Goal: Task Accomplishment & Management: Complete application form

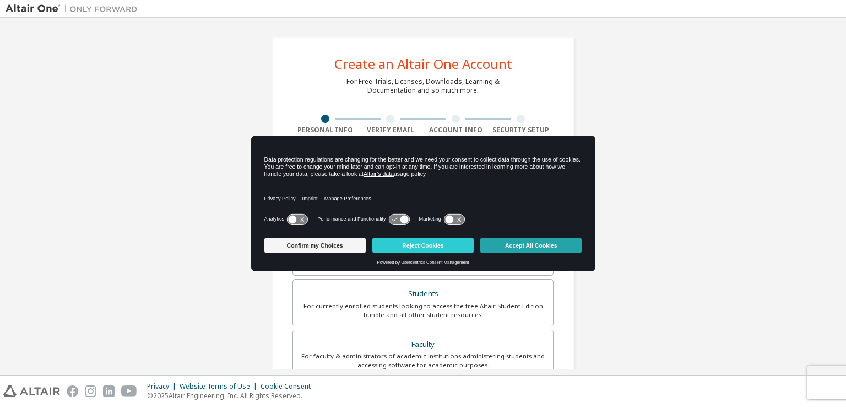
click at [527, 247] on button "Accept All Cookies" at bounding box center [531, 245] width 101 height 15
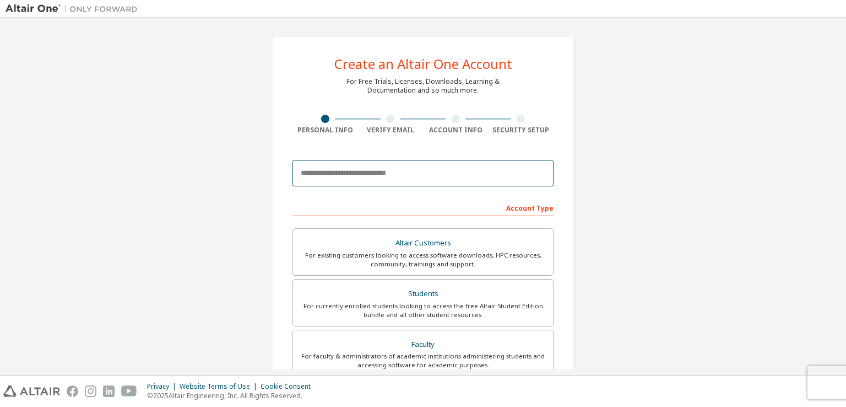
click at [346, 177] on input "email" at bounding box center [423, 173] width 261 height 26
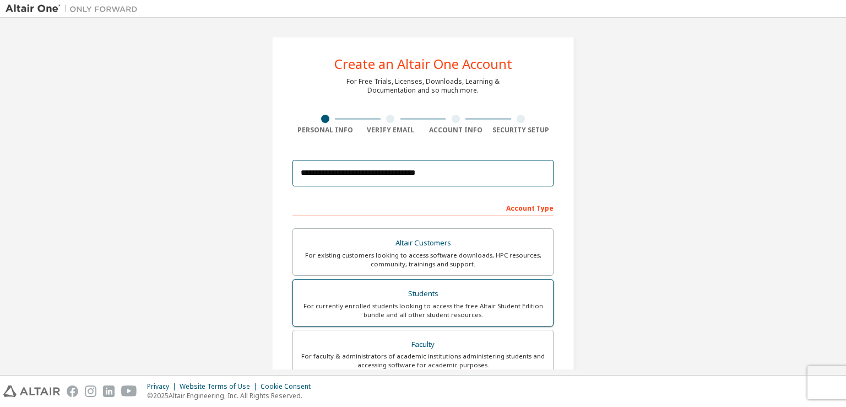
type input "**********"
click at [449, 306] on div "For currently enrolled students looking to access the free Altair Student Editi…" at bounding box center [423, 310] width 247 height 18
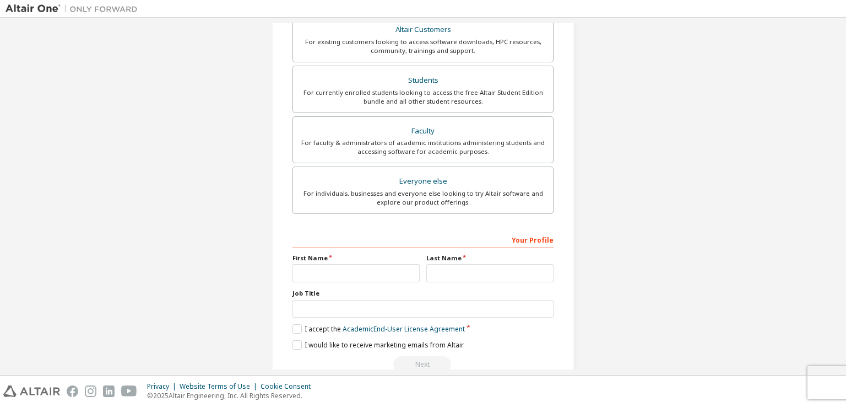
scroll to position [235, 0]
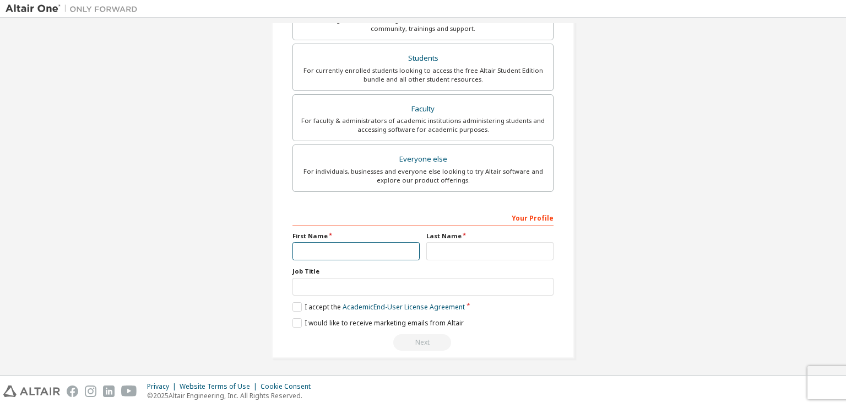
click at [305, 252] on input "text" at bounding box center [356, 251] width 127 height 18
type input "****"
type input "********"
click at [298, 307] on label "I accept the Academic End-User License Agreement" at bounding box center [379, 306] width 172 height 9
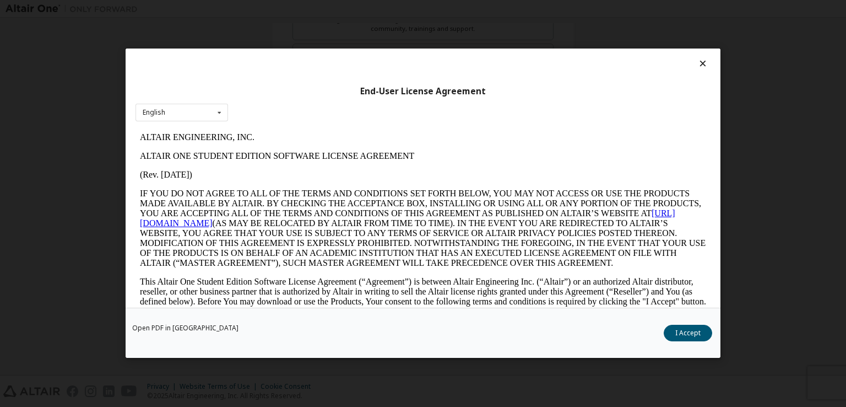
scroll to position [0, 0]
click at [201, 117] on div "English English" at bounding box center [182, 113] width 93 height 18
click at [565, 126] on div "End-User License Agreement English English" at bounding box center [423, 177] width 595 height 259
click at [679, 329] on button "I Accept" at bounding box center [688, 333] width 48 height 17
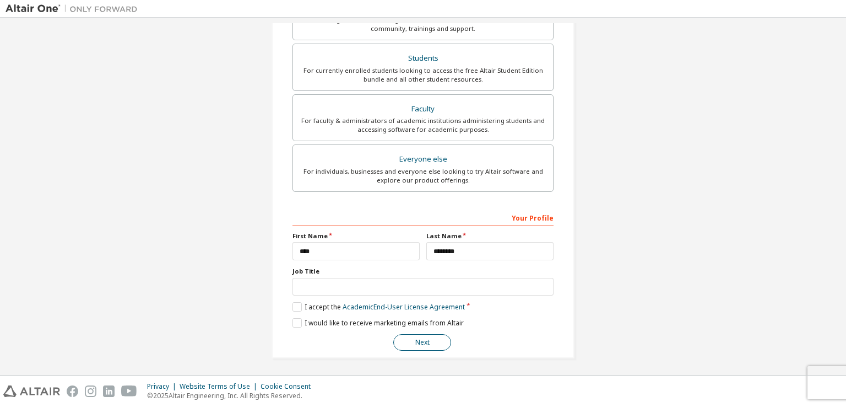
click at [430, 339] on button "Next" at bounding box center [422, 342] width 58 height 17
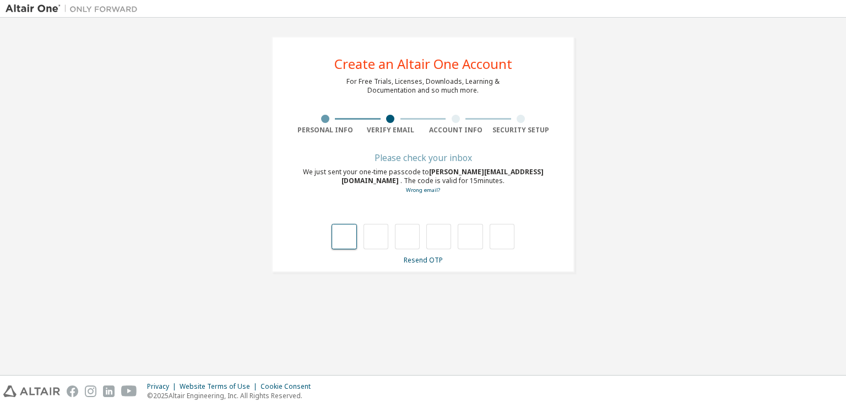
type input "*"
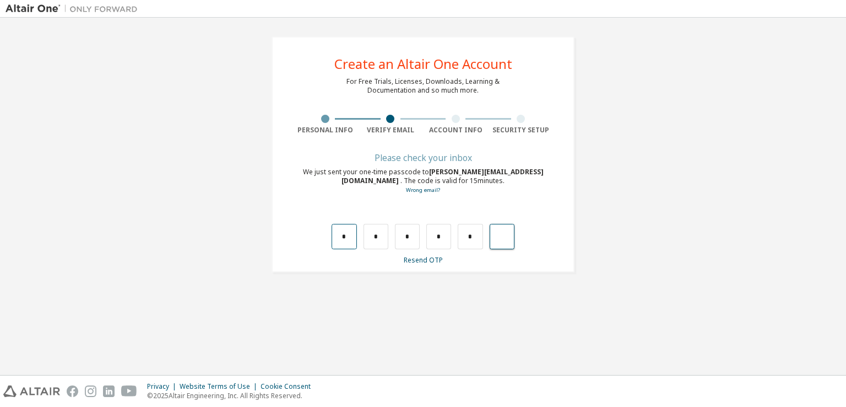
type input "*"
